Goal: Transaction & Acquisition: Purchase product/service

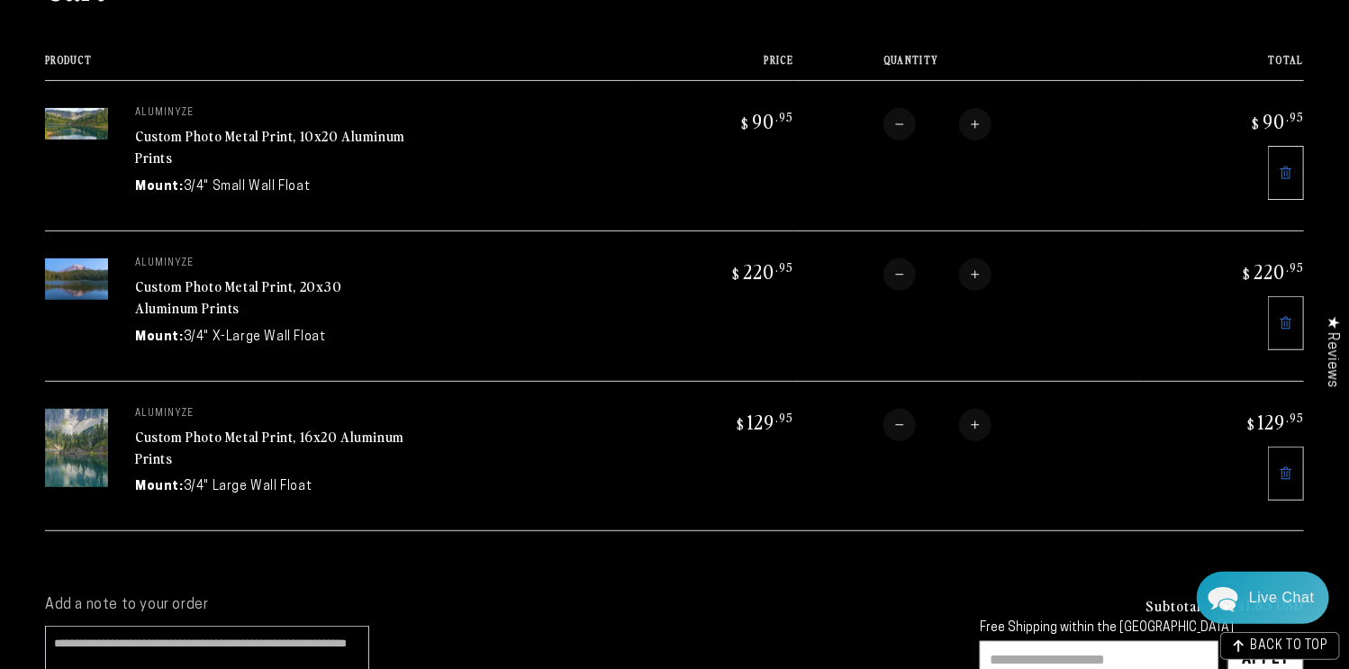
click at [1285, 324] on icon at bounding box center [1286, 324] width 4 height 6
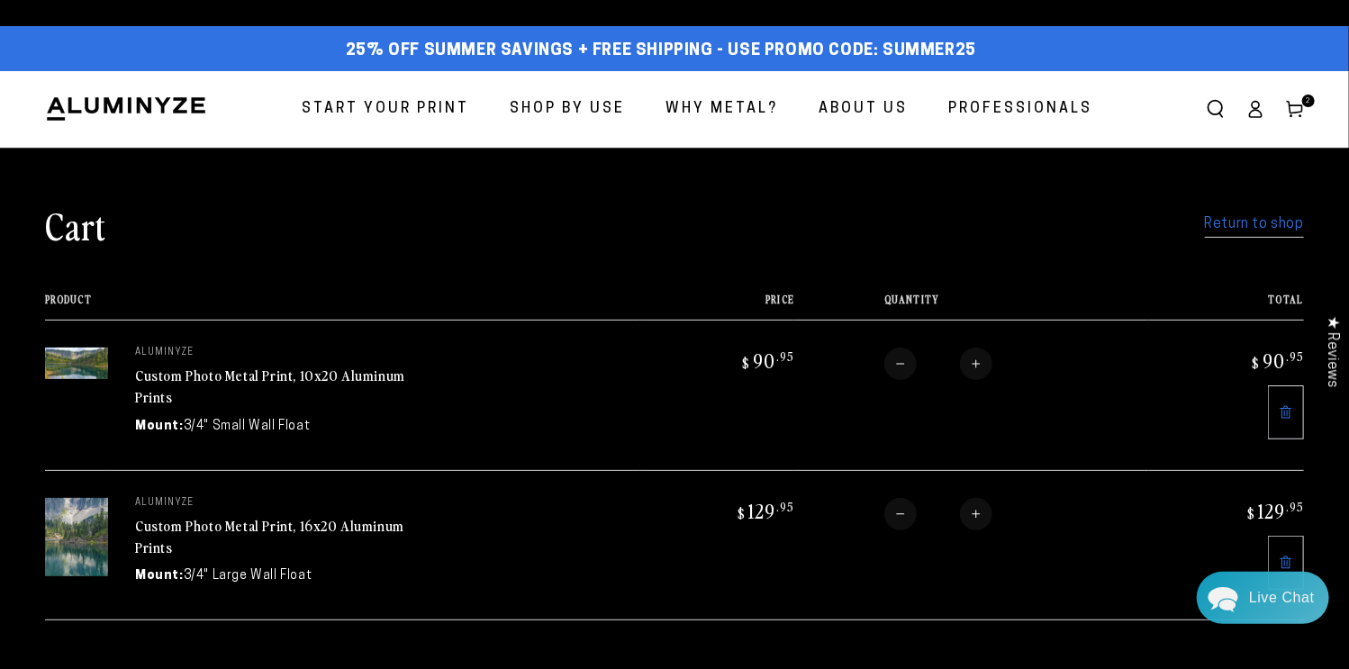
click at [428, 108] on span "Start Your Print" at bounding box center [386, 109] width 168 height 26
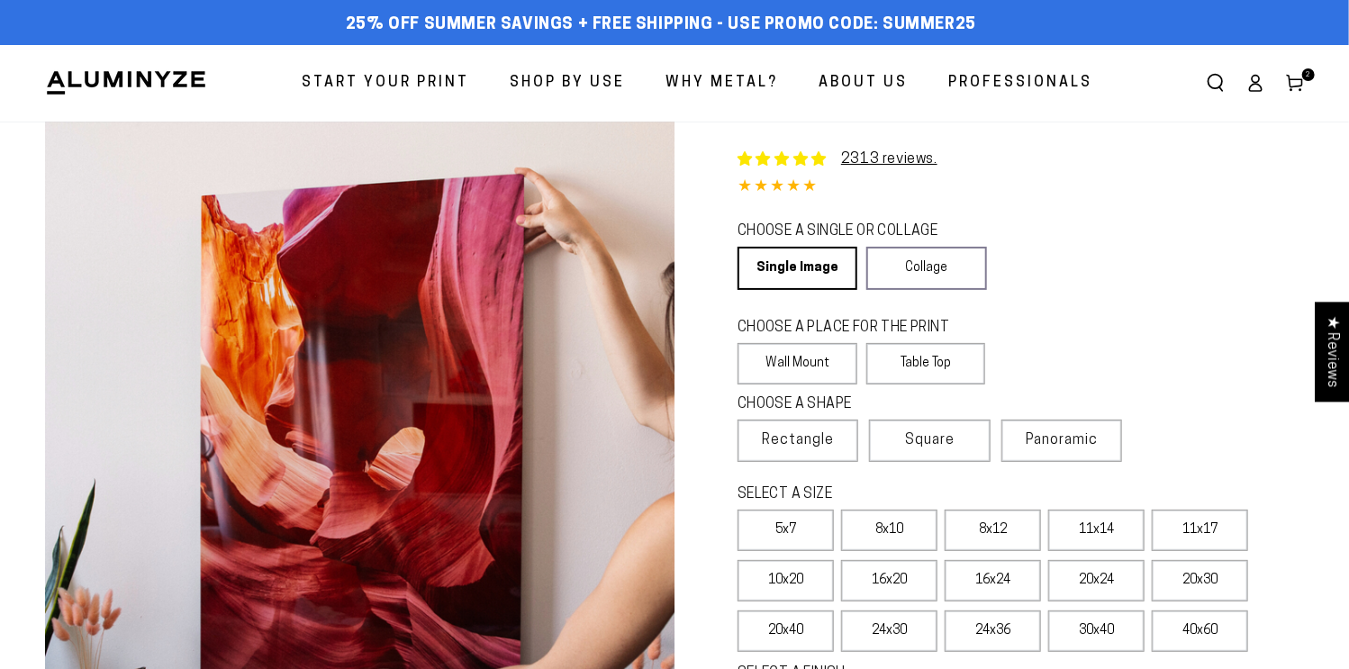
select select "**********"
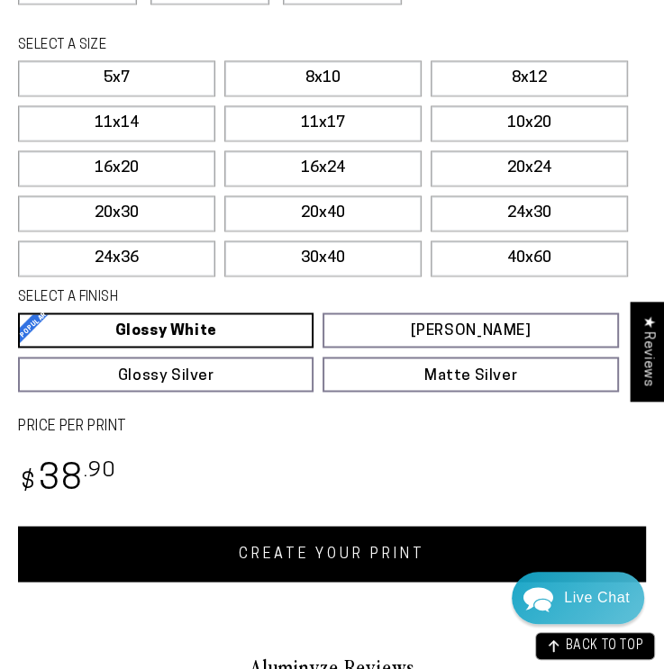
scroll to position [1324, 0]
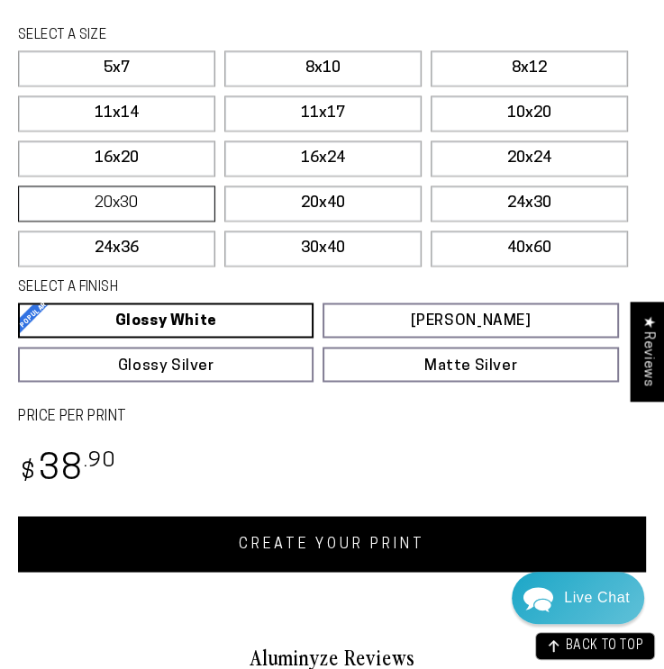
click at [177, 222] on label "20x30" at bounding box center [116, 204] width 197 height 36
click at [329, 572] on link "CREATE YOUR PRINT" at bounding box center [332, 544] width 628 height 56
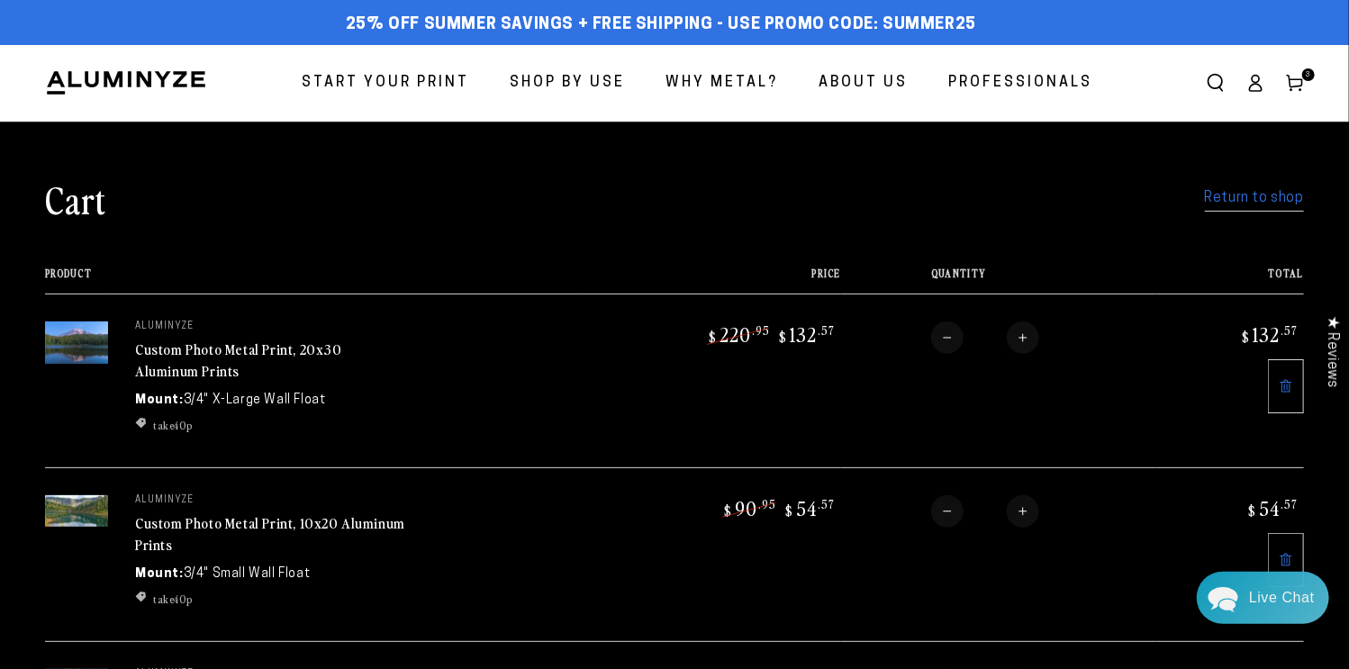
click at [361, 84] on span "Start Your Print" at bounding box center [386, 83] width 168 height 26
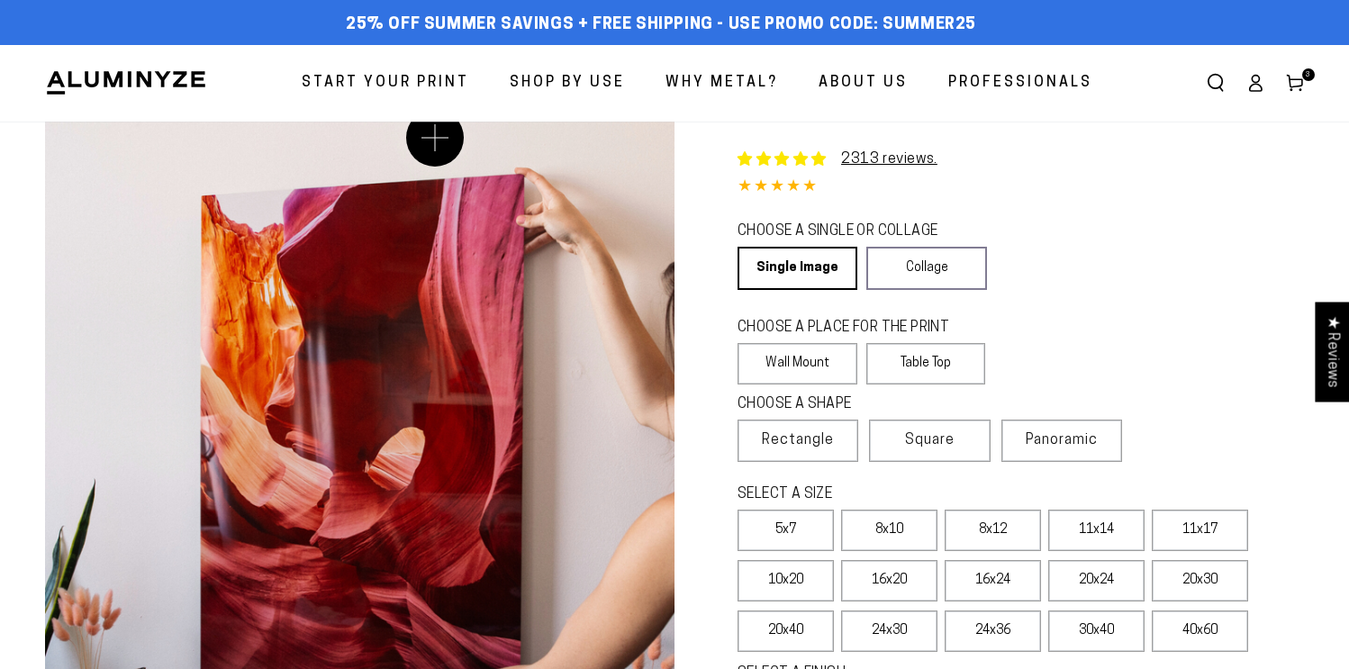
select select "**********"
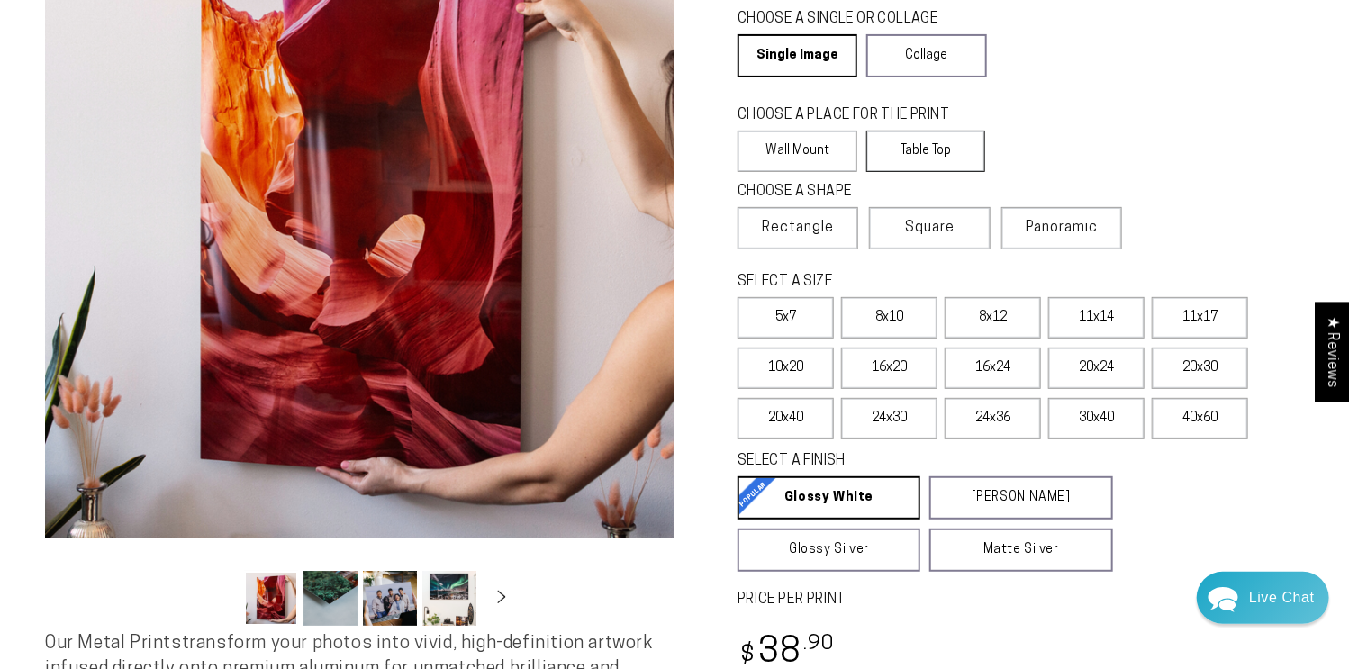
scroll to position [231, 0]
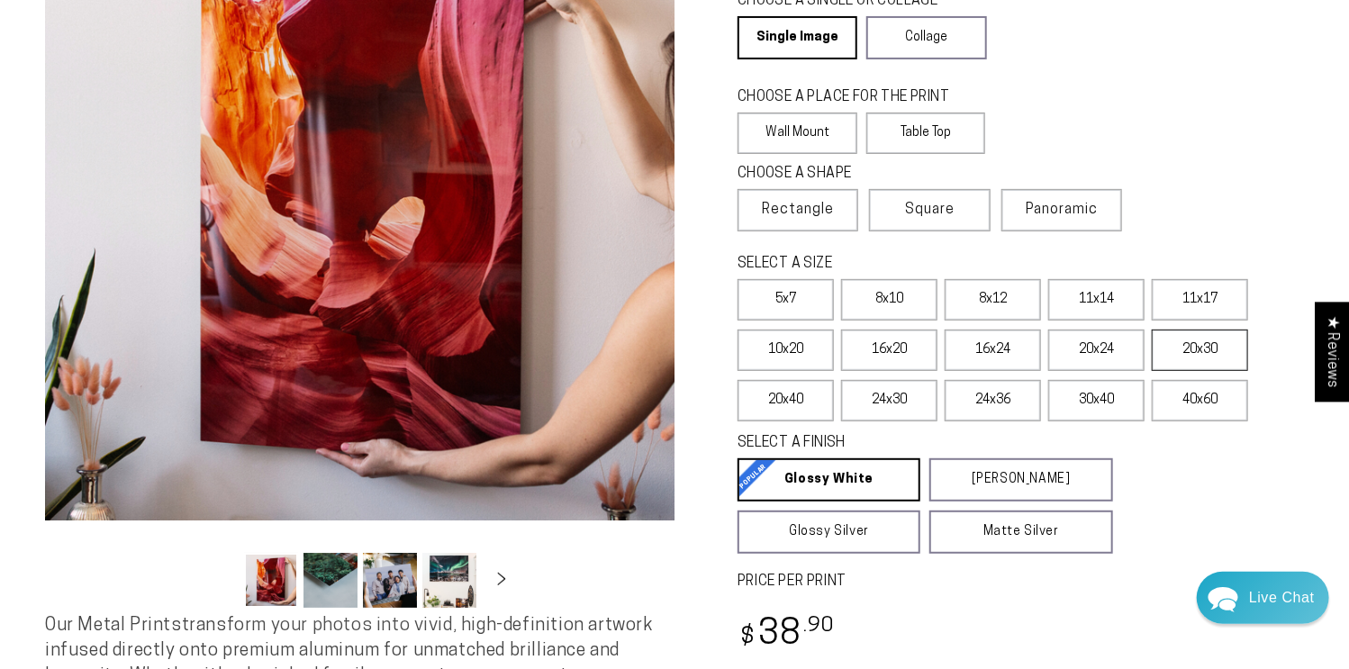
click at [1209, 346] on label "20x30" at bounding box center [1200, 350] width 96 height 41
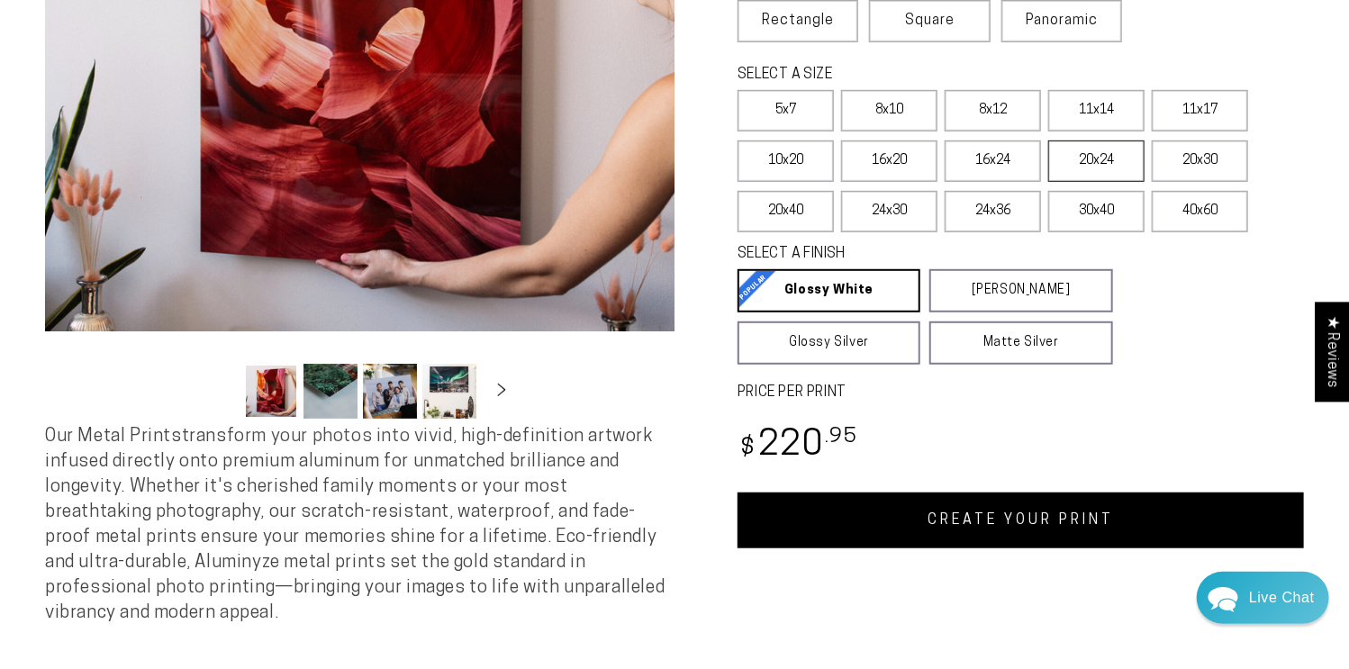
scroll to position [458, 0]
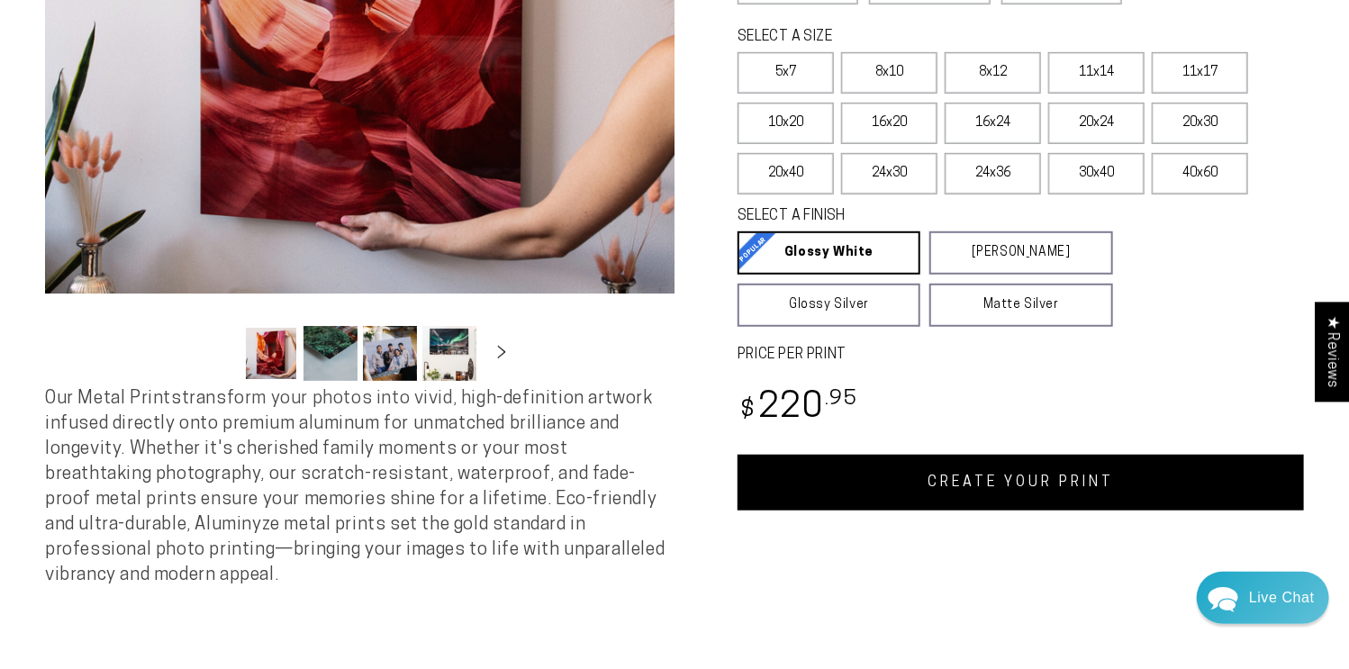
click at [1038, 492] on link "CREATE YOUR PRINT" at bounding box center [1021, 483] width 566 height 56
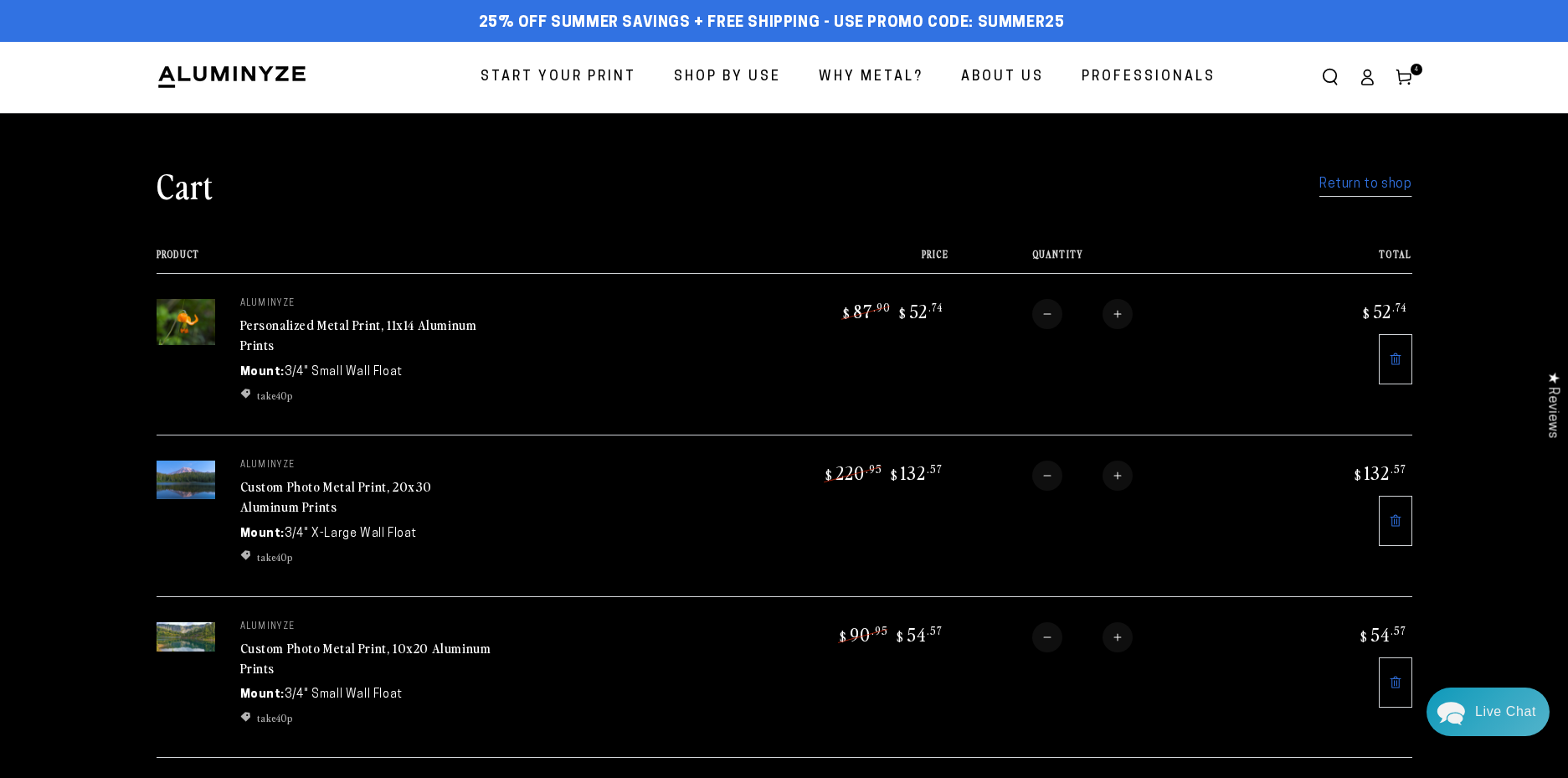
scroll to position [4, 0]
